Goal: Task Accomplishment & Management: Complete application form

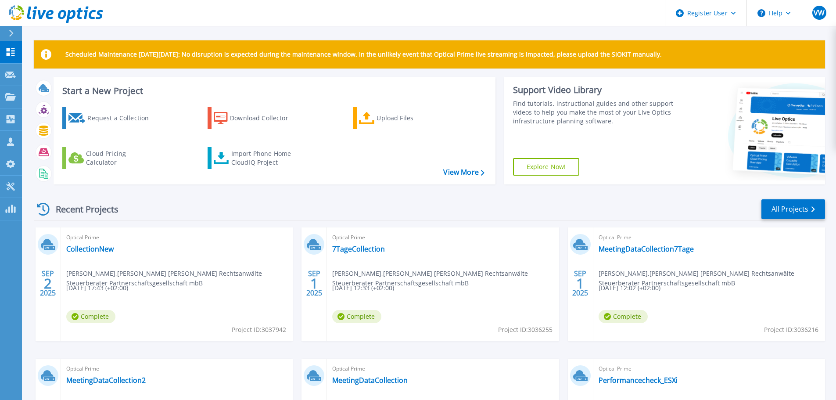
click at [7, 35] on button at bounding box center [11, 33] width 22 height 15
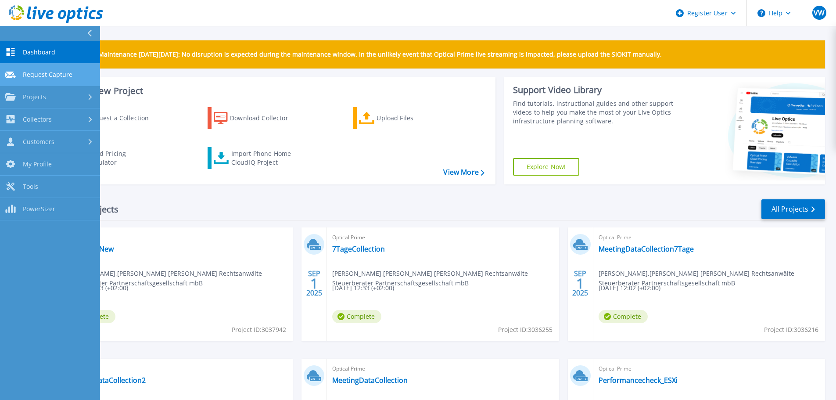
click at [53, 78] on span "Request Capture" at bounding box center [48, 75] width 50 height 8
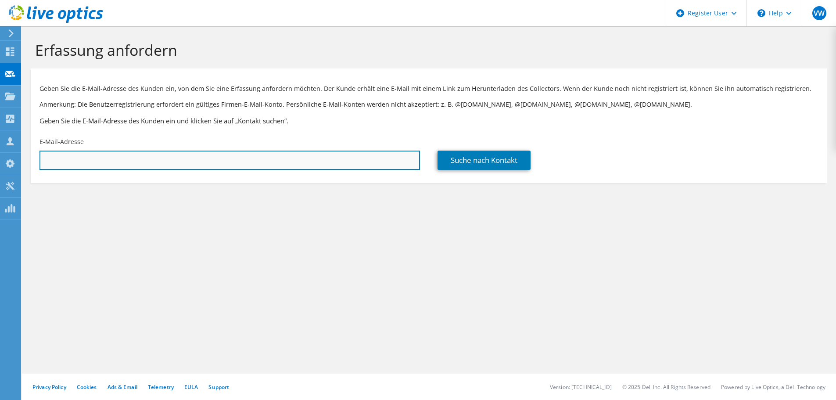
click at [98, 157] on input "text" at bounding box center [230, 160] width 381 height 19
paste input "Torben Schüngel <torben.schuengel@wolfcraft.com>"
type input "torben.schuengel@wolfcraft.com"
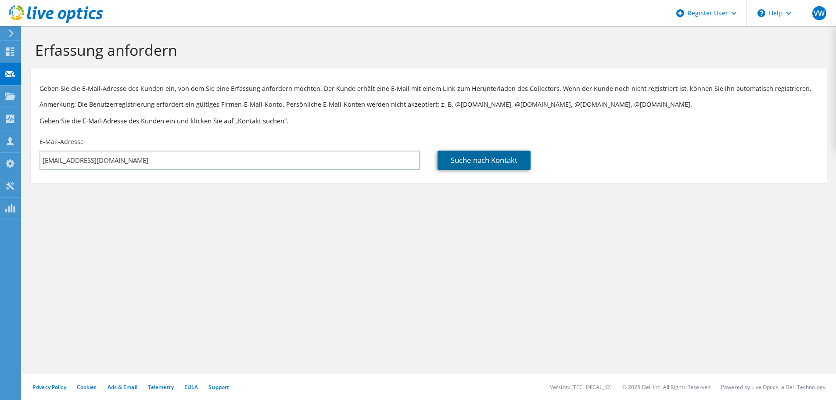
click at [485, 163] on link "Suche nach Kontakt" at bounding box center [484, 160] width 93 height 19
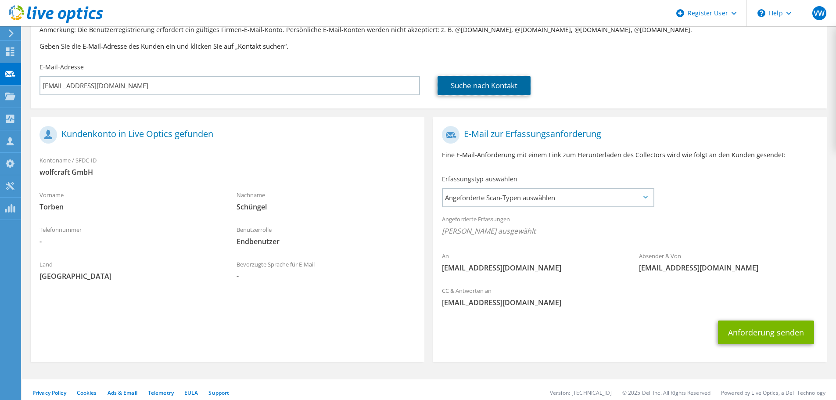
scroll to position [80, 0]
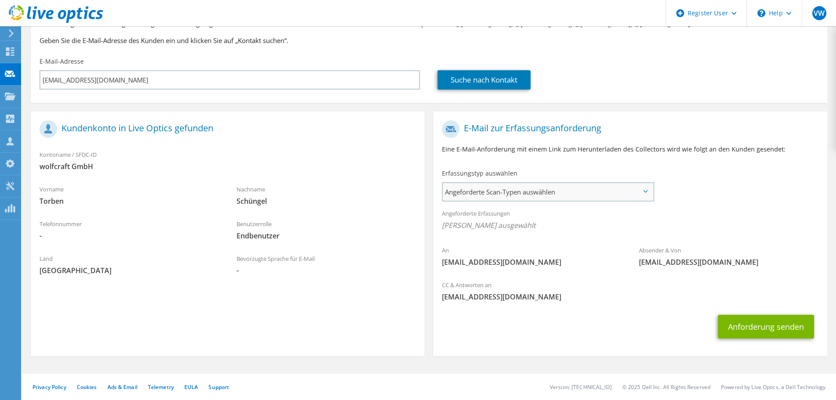
click at [477, 192] on span "Angeforderte Scan-Typen auswählen" at bounding box center [548, 192] width 210 height 18
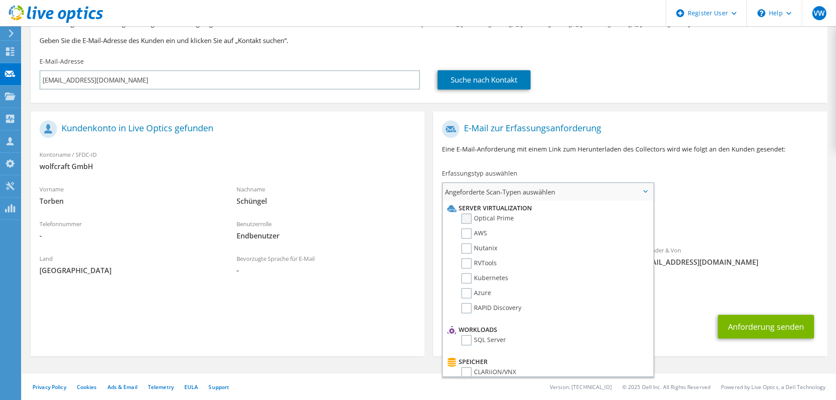
click at [478, 219] on label "Optical Prime" at bounding box center [487, 218] width 53 height 11
click at [0, 0] on input "Optical Prime" at bounding box center [0, 0] width 0 height 0
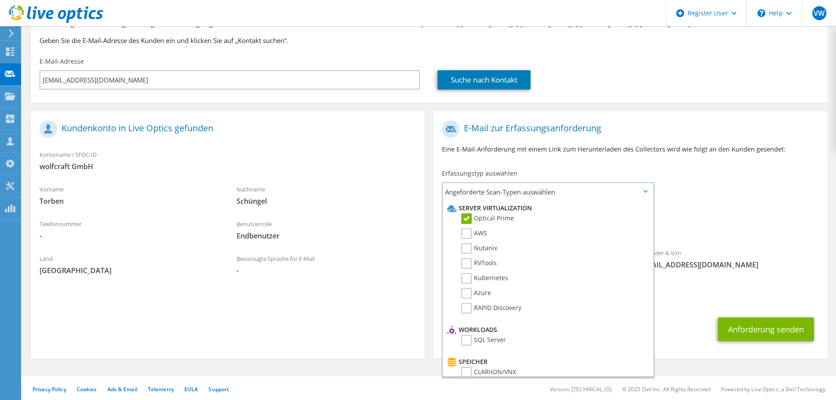
click at [404, 292] on section "Kundenkonto in Live Optics gefunden Kontoname / SFDC-ID wolfcraft GmbH Vorname …" at bounding box center [228, 235] width 394 height 247
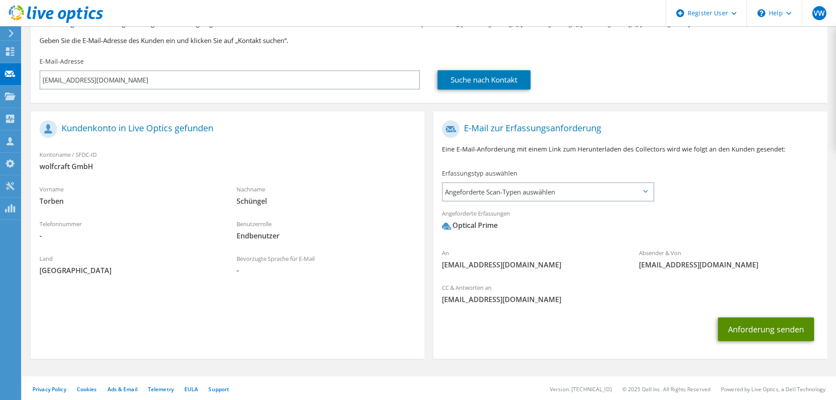
click at [727, 330] on button "Anforderung senden" at bounding box center [766, 329] width 96 height 24
